Goal: Task Accomplishment & Management: Use online tool/utility

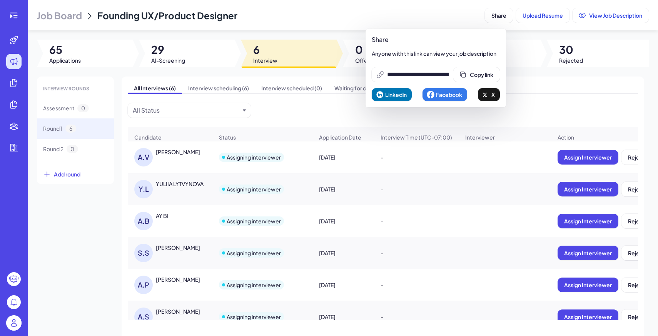
scroll to position [13, 0]
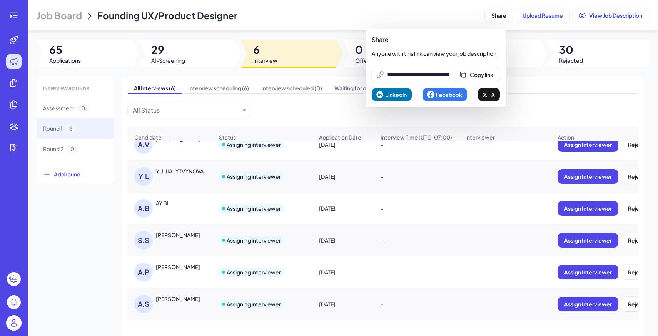
click at [20, 55] on li at bounding box center [14, 61] width 25 height 15
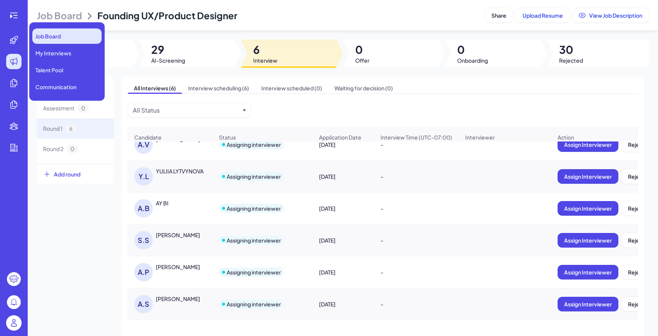
click at [63, 36] on div "Job Board" at bounding box center [66, 35] width 69 height 15
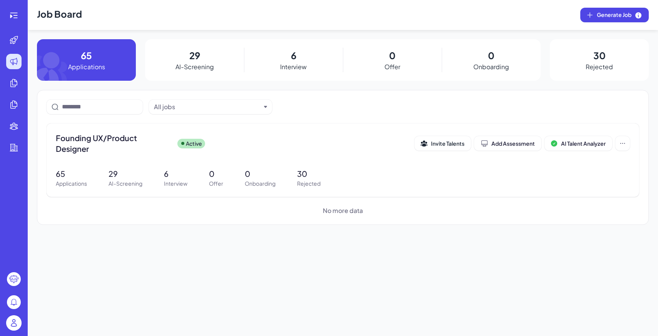
click at [10, 329] on img at bounding box center [13, 322] width 15 height 15
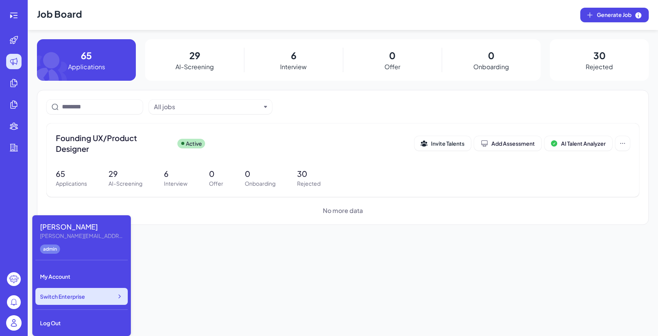
click at [92, 295] on div "Switch Enterprise" at bounding box center [81, 296] width 92 height 17
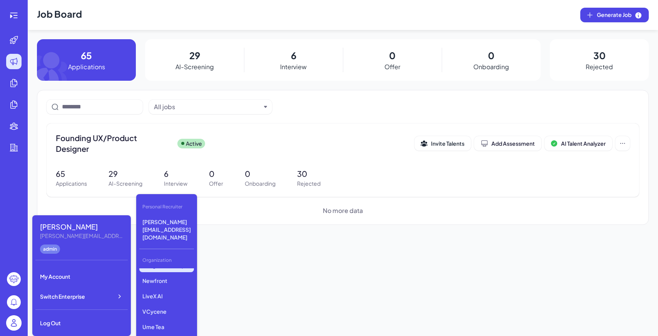
scroll to position [106, 0]
click at [183, 301] on p "VCycene" at bounding box center [166, 308] width 55 height 14
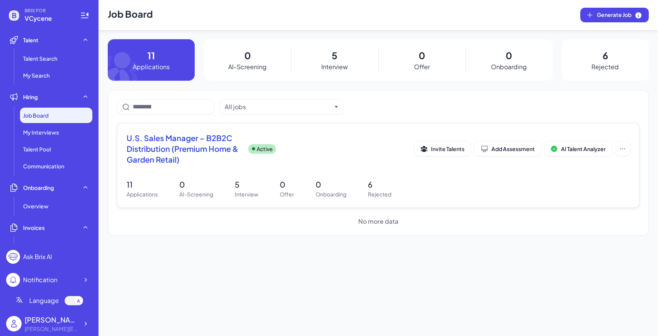
click at [188, 168] on div "U.S. Sales Manager – B2B2C Distribution (Premium Home & Garden Retail) Active I…" at bounding box center [378, 151] width 503 height 37
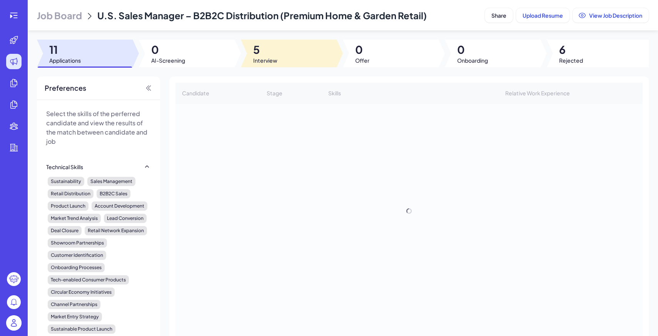
click at [285, 56] on div at bounding box center [289, 54] width 96 height 28
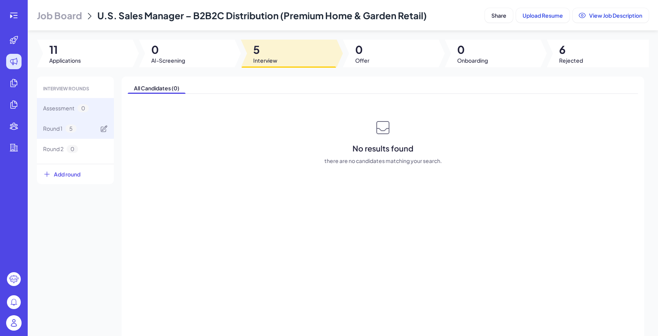
click at [96, 130] on div "Round 1 5" at bounding box center [75, 128] width 77 height 20
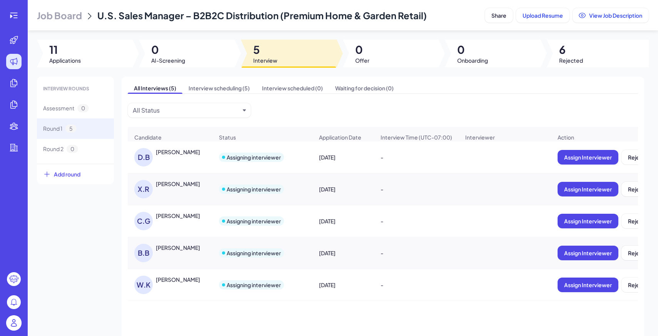
click at [194, 168] on div "D.B Diane Blakely" at bounding box center [170, 157] width 84 height 31
click at [185, 160] on div "D.B Diane Blakely" at bounding box center [173, 157] width 79 height 18
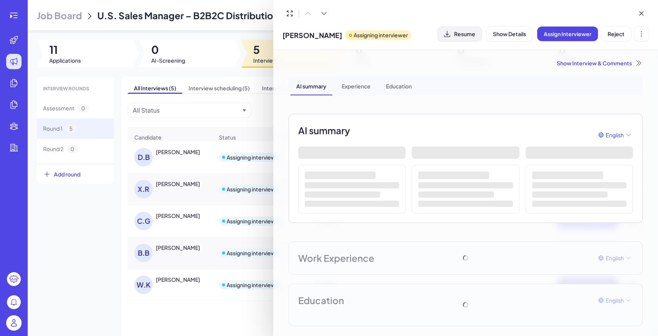
click at [463, 40] on button "Resume" at bounding box center [459, 34] width 44 height 15
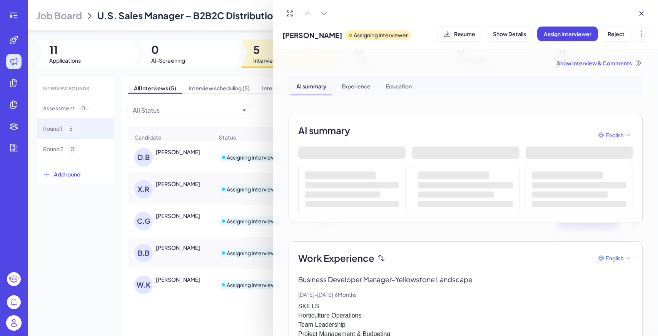
click at [192, 187] on div at bounding box center [329, 168] width 658 height 336
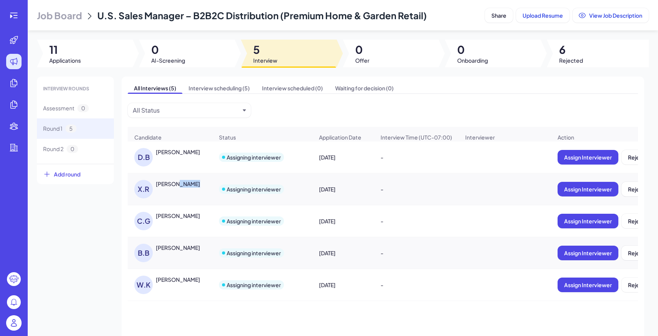
click at [192, 187] on div "XAVIER ROMERO" at bounding box center [178, 184] width 44 height 8
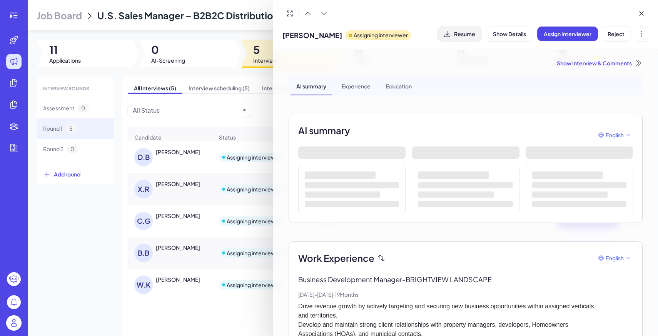
click at [470, 37] on span "Resume" at bounding box center [464, 33] width 21 height 7
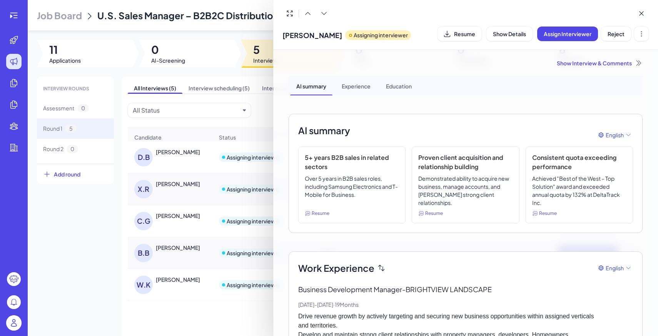
click at [185, 218] on div at bounding box center [329, 168] width 658 height 336
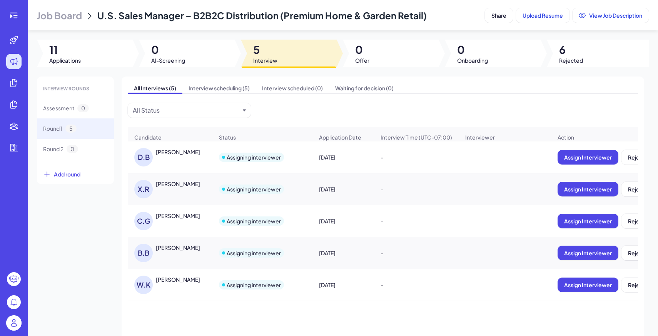
click at [185, 218] on div "Carl Gustafson" at bounding box center [178, 216] width 44 height 8
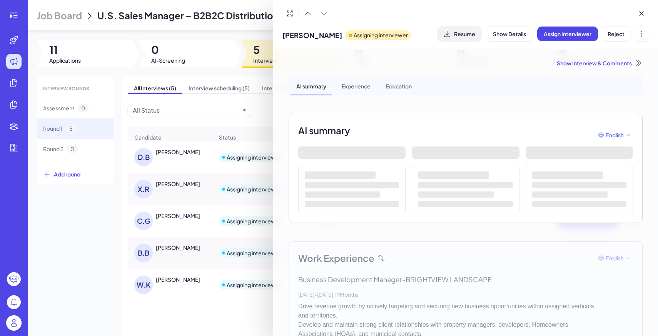
click at [463, 28] on button "Resume" at bounding box center [459, 34] width 44 height 15
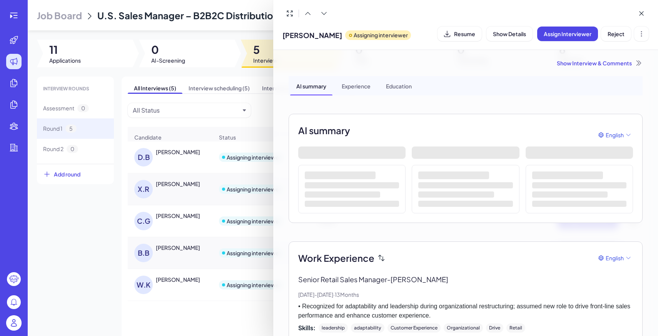
click at [178, 246] on div at bounding box center [329, 168] width 658 height 336
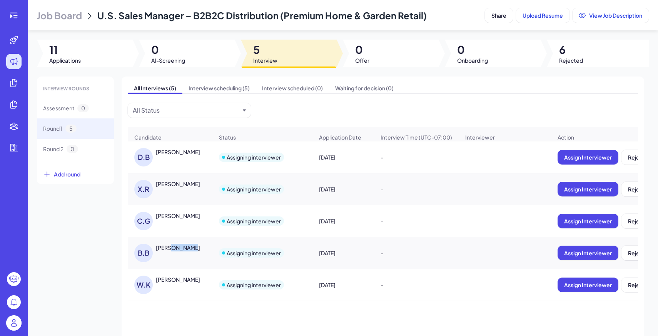
click at [178, 246] on div "Bret Baumann" at bounding box center [178, 248] width 44 height 8
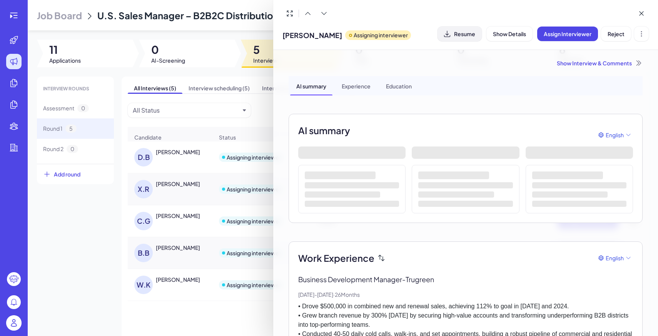
click at [464, 32] on span "Resume" at bounding box center [464, 33] width 21 height 7
click at [177, 282] on div at bounding box center [329, 168] width 658 height 336
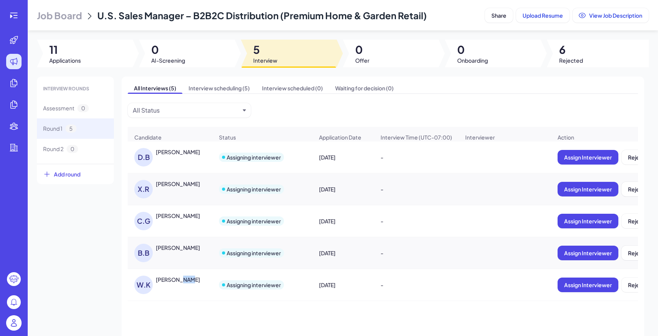
click at [177, 282] on div "William Kao" at bounding box center [178, 280] width 44 height 8
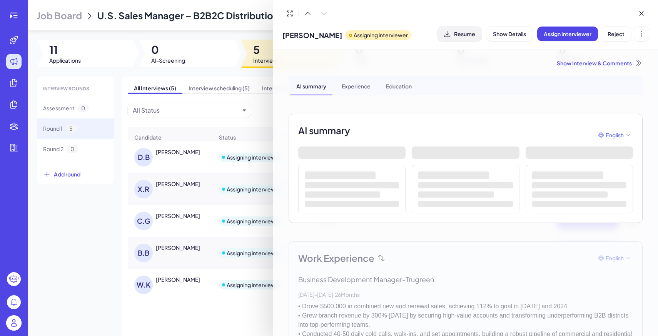
click at [460, 30] on span "Resume" at bounding box center [464, 33] width 21 height 7
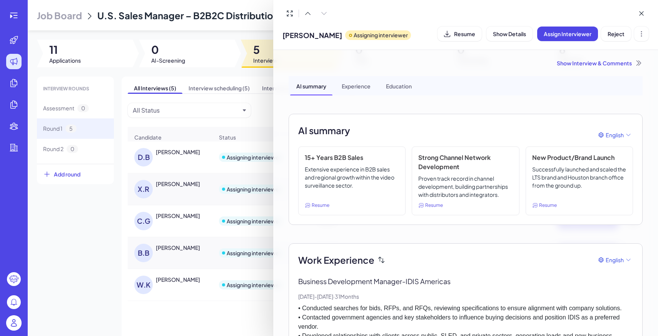
click at [228, 32] on div at bounding box center [329, 168] width 658 height 336
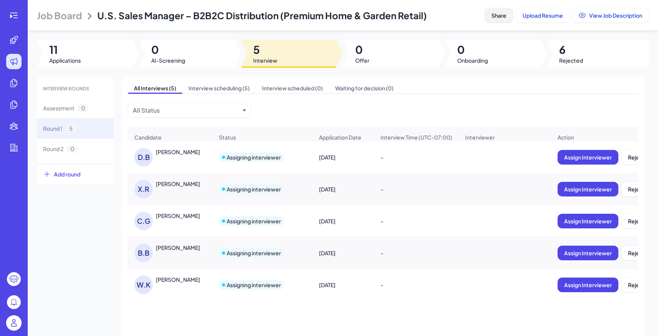
click at [503, 16] on span "Share" at bounding box center [498, 15] width 15 height 7
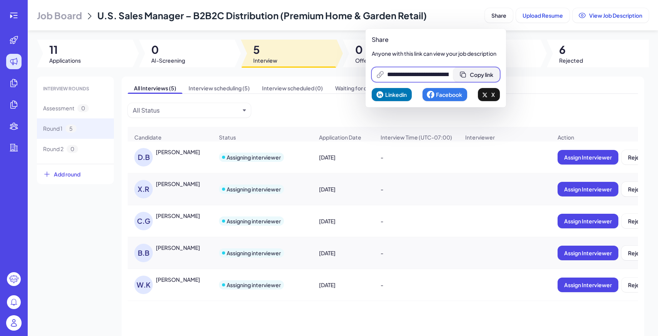
scroll to position [0, 167]
click at [489, 75] on span "Copy link" at bounding box center [481, 74] width 23 height 7
